Goal: Task Accomplishment & Management: Use online tool/utility

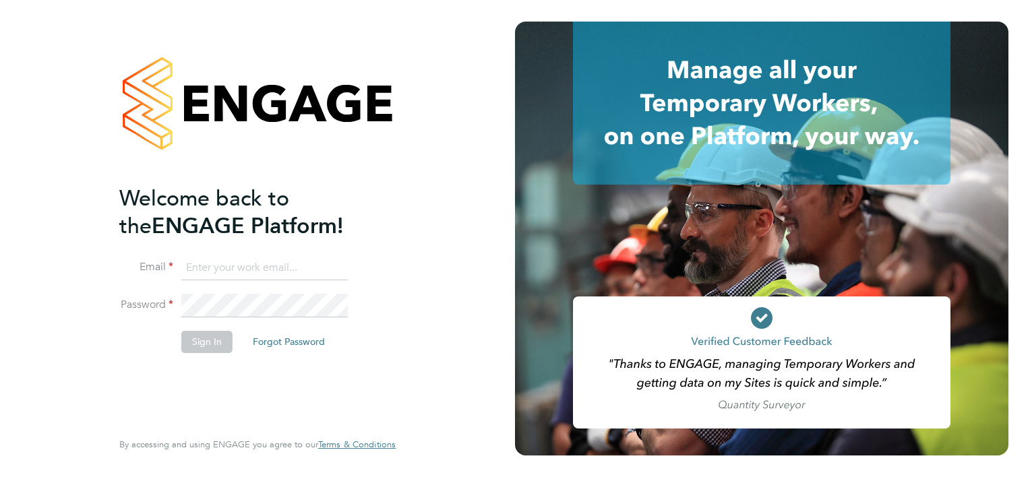
type input "[EMAIL_ADDRESS][DOMAIN_NAME]"
click at [204, 335] on button "Sign In" at bounding box center [206, 342] width 51 height 22
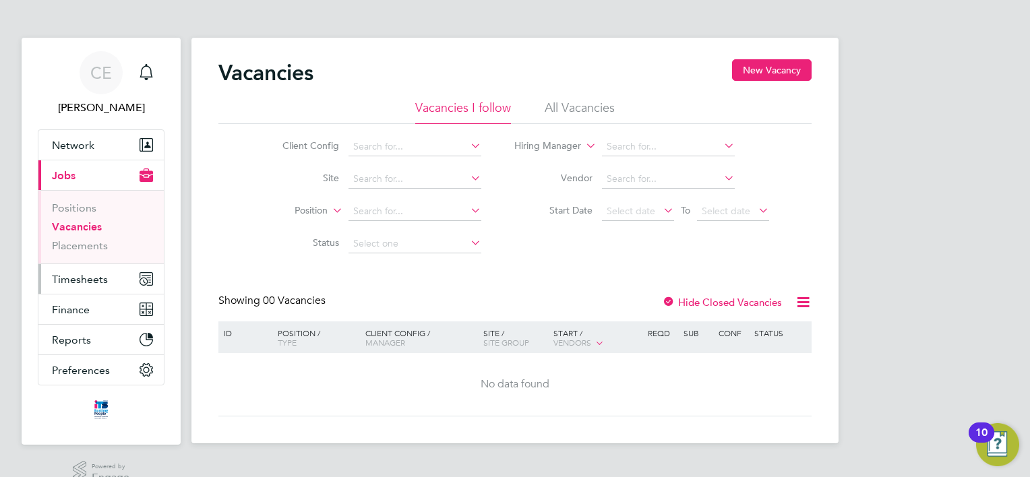
click at [75, 282] on span "Timesheets" at bounding box center [80, 279] width 56 height 13
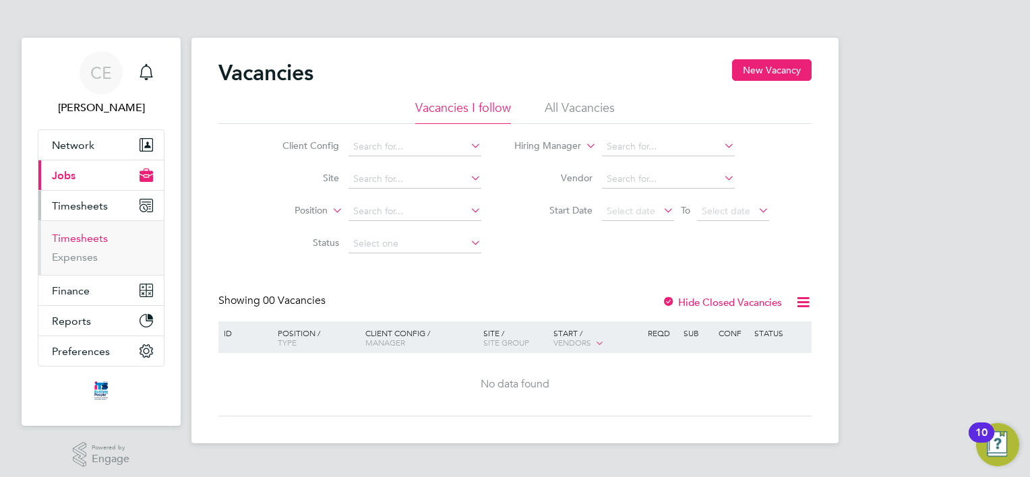
click at [64, 238] on link "Timesheets" at bounding box center [80, 238] width 56 height 13
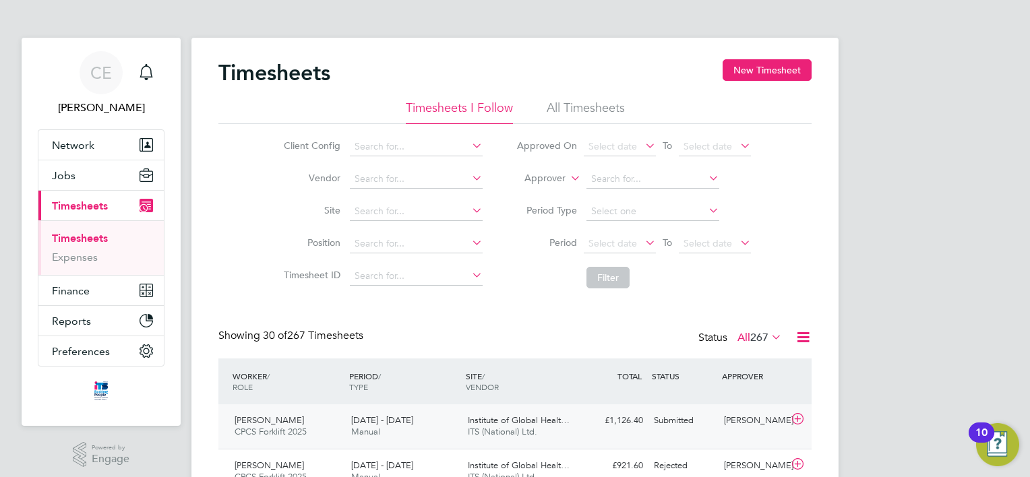
click at [627, 419] on div "£1,126.40 Submitted" at bounding box center [613, 421] width 70 height 22
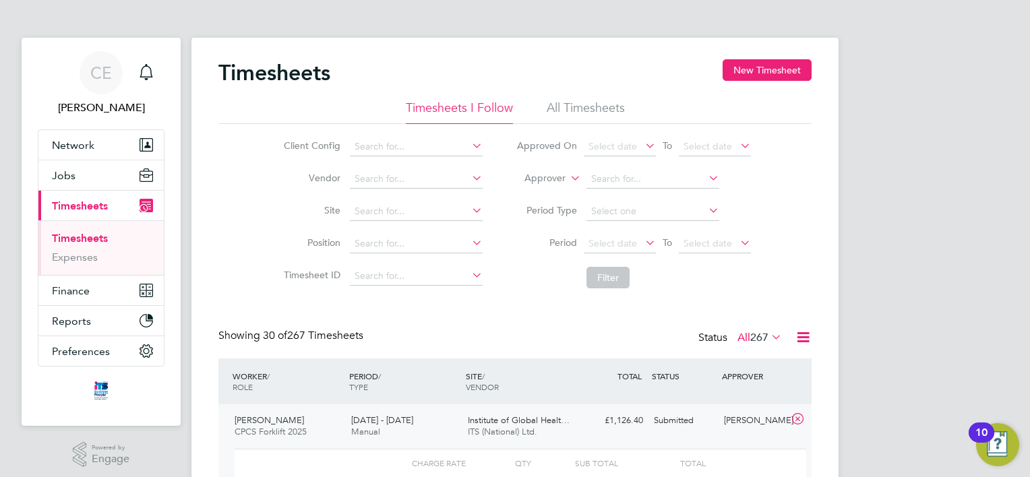
click at [365, 429] on span "Manual" at bounding box center [365, 431] width 29 height 11
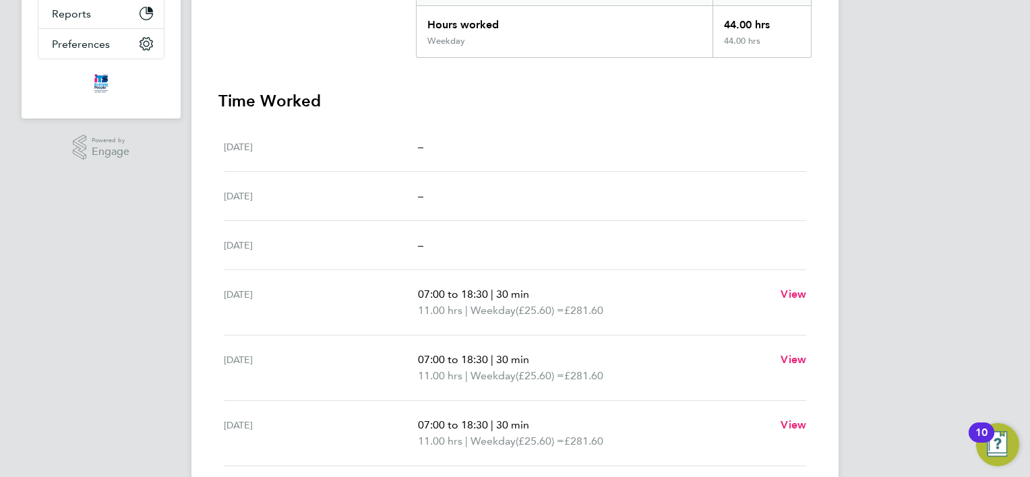
scroll to position [202, 0]
